Goal: Task Accomplishment & Management: Manage account settings

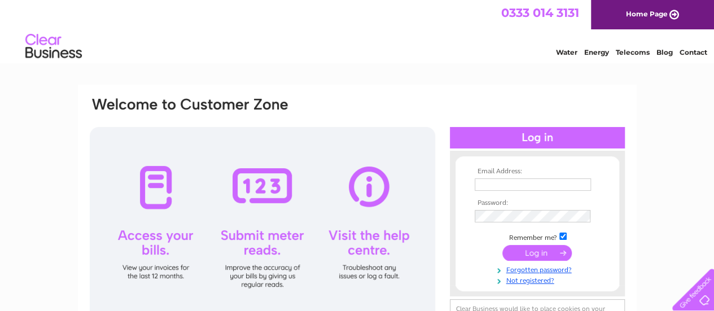
click at [484, 186] on input "text" at bounding box center [533, 184] width 116 height 12
type input "finance@sandyhillsgolfclub.co.uk"
click at [536, 257] on input "submit" at bounding box center [536, 253] width 69 height 16
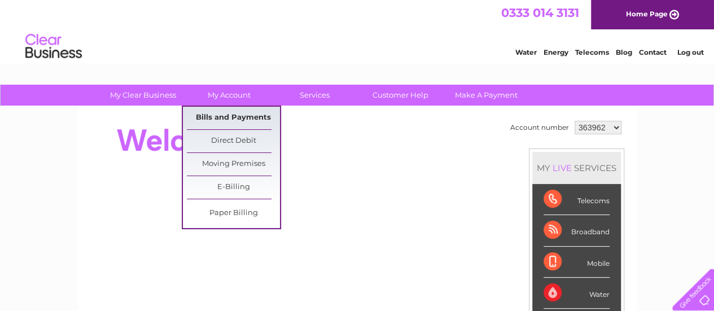
click at [230, 113] on link "Bills and Payments" at bounding box center [233, 118] width 93 height 23
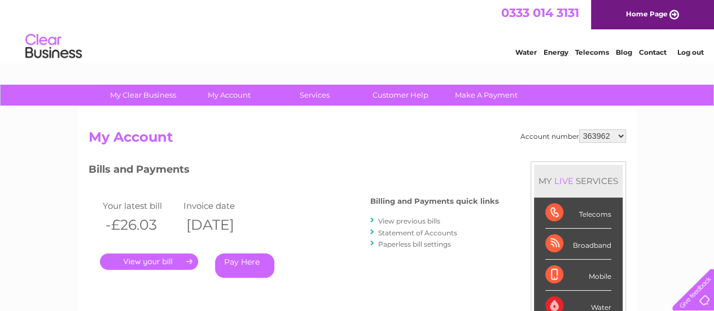
click at [594, 138] on select "363962 1153196" at bounding box center [602, 136] width 47 height 14
select select "1153196"
click at [580, 129] on select "363962 1153196" at bounding box center [602, 136] width 47 height 14
click at [135, 259] on link "." at bounding box center [149, 261] width 98 height 16
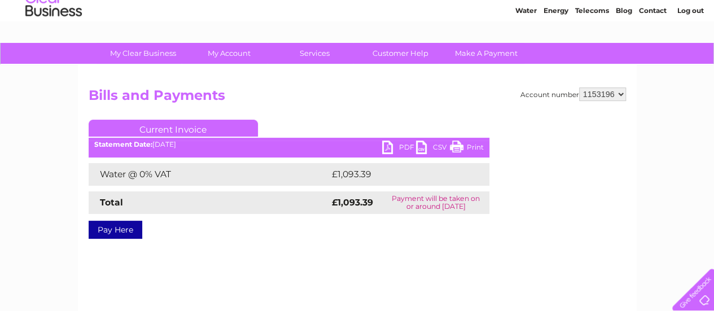
scroll to position [56, 0]
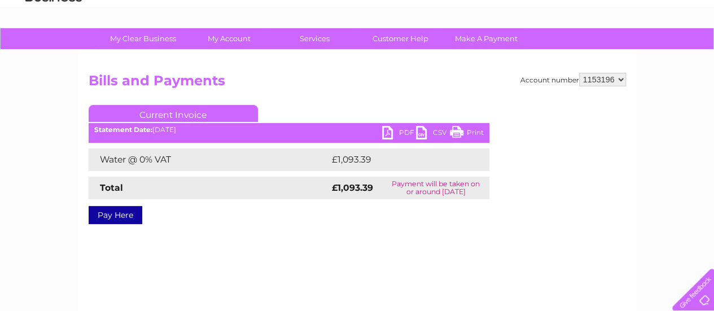
click at [388, 133] on link "PDF" at bounding box center [399, 134] width 34 height 16
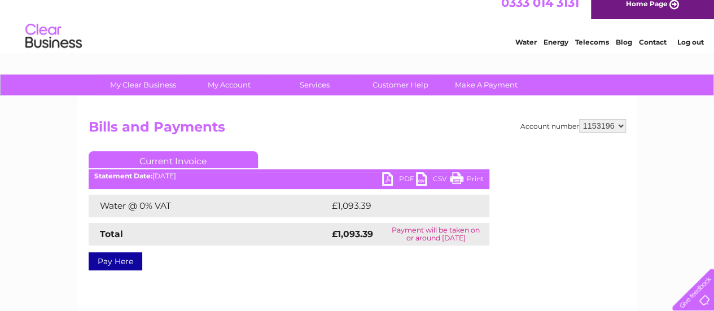
scroll to position [0, 0]
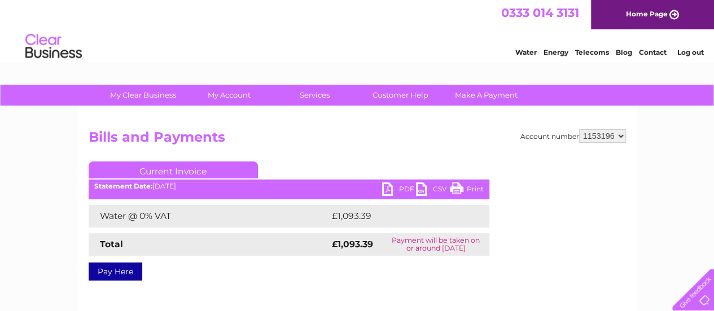
click at [680, 49] on link "Log out" at bounding box center [690, 52] width 27 height 8
